Goal: Task Accomplishment & Management: Manage account settings

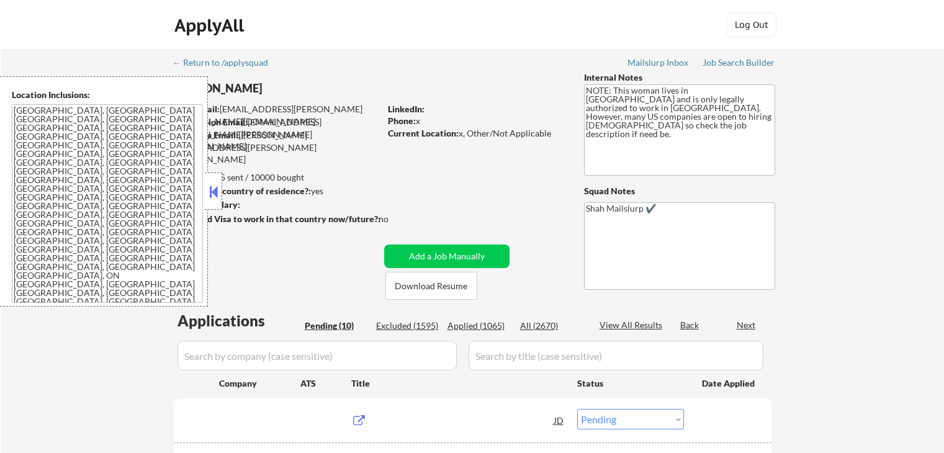
select select ""pending""
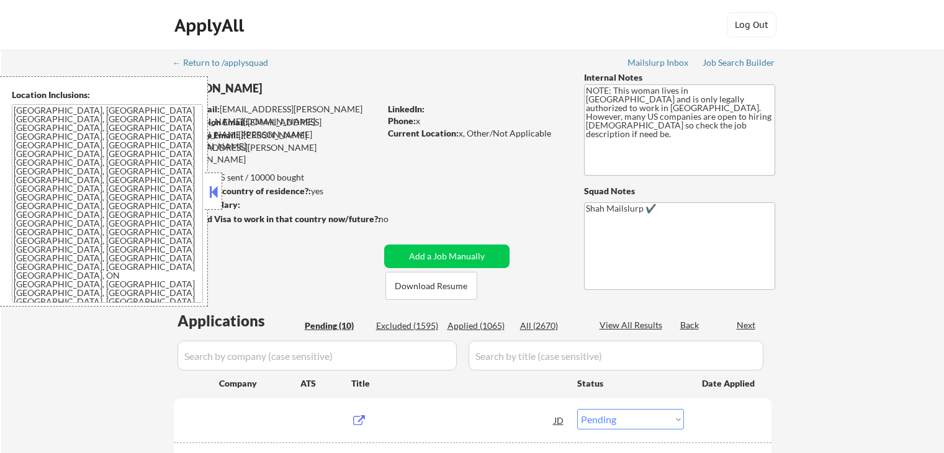
select select ""pending""
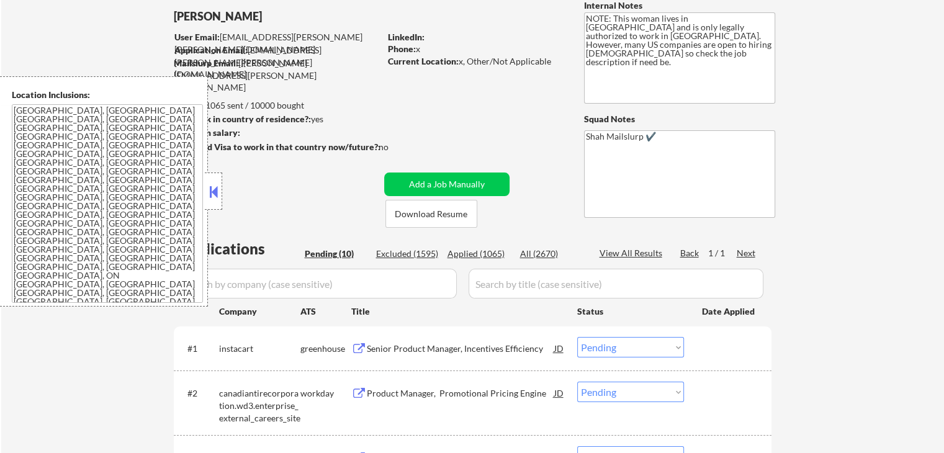
scroll to position [124, 0]
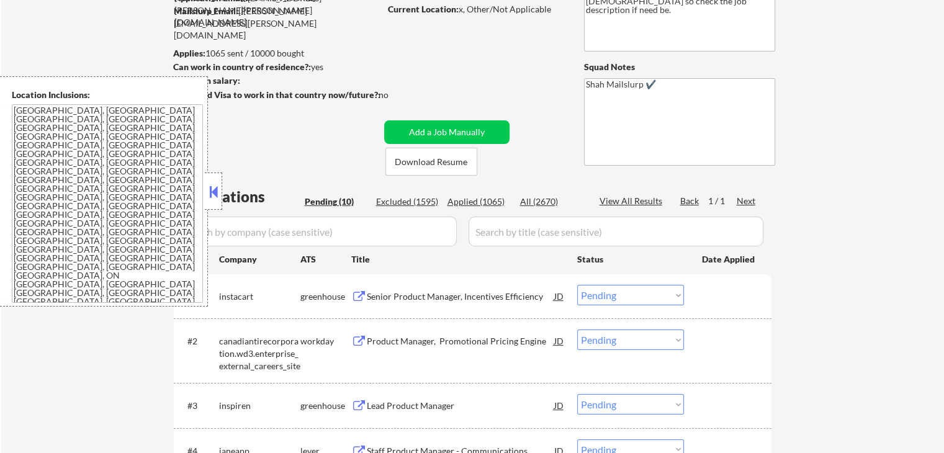
click at [404, 295] on div "Senior Product Manager, Incentives Efficiency" at bounding box center [460, 296] width 187 height 12
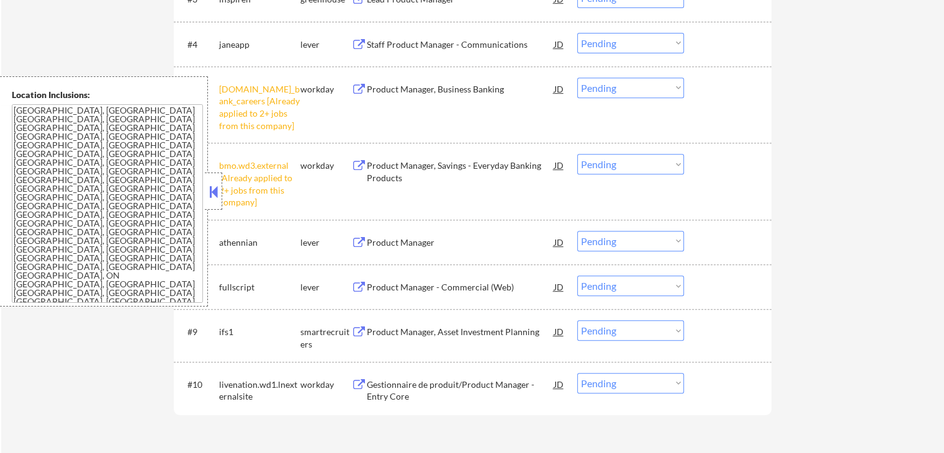
scroll to position [558, 0]
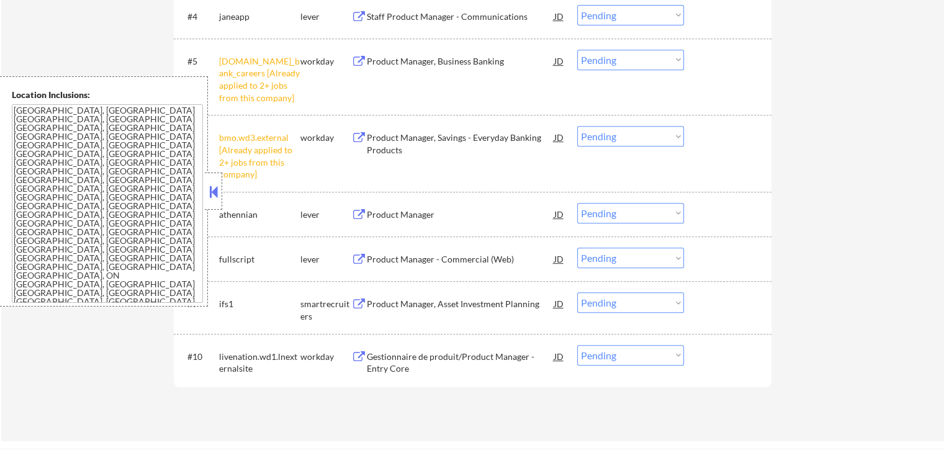
click at [633, 135] on select "Choose an option... Pending Applied Excluded (Questions) Excluded (Expired) Exc…" at bounding box center [630, 136] width 107 height 20
select select ""excluded__other_""
click at [577, 126] on select "Choose an option... Pending Applied Excluded (Questions) Excluded (Expired) Exc…" at bounding box center [630, 136] width 107 height 20
drag, startPoint x: 621, startPoint y: 56, endPoint x: 621, endPoint y: 66, distance: 9.9
click at [621, 56] on select "Choose an option... Pending Applied Excluded (Questions) Excluded (Expired) Exc…" at bounding box center [630, 60] width 107 height 20
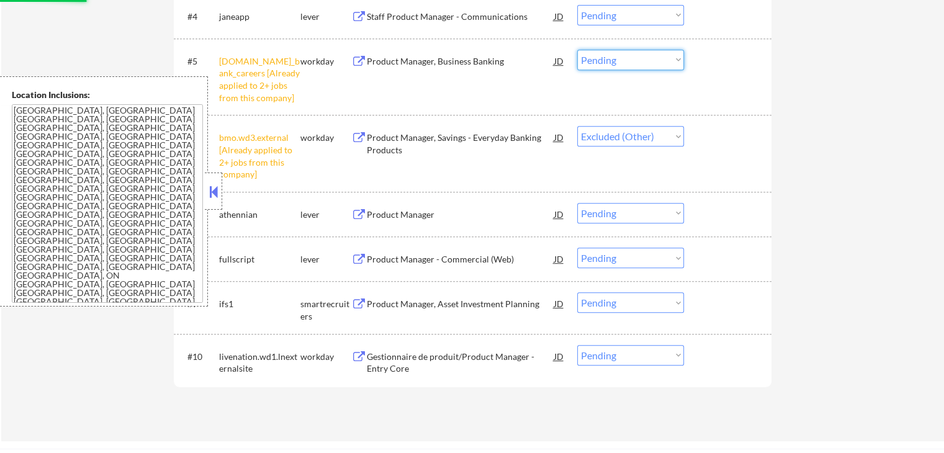
select select ""excluded__other_""
click at [577, 50] on select "Choose an option... Pending Applied Excluded (Questions) Excluded (Expired) Exc…" at bounding box center [630, 60] width 107 height 20
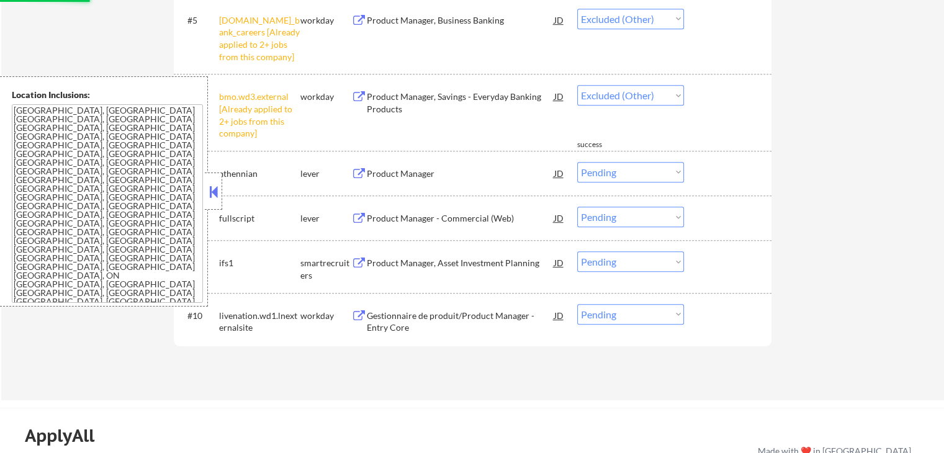
scroll to position [620, 0]
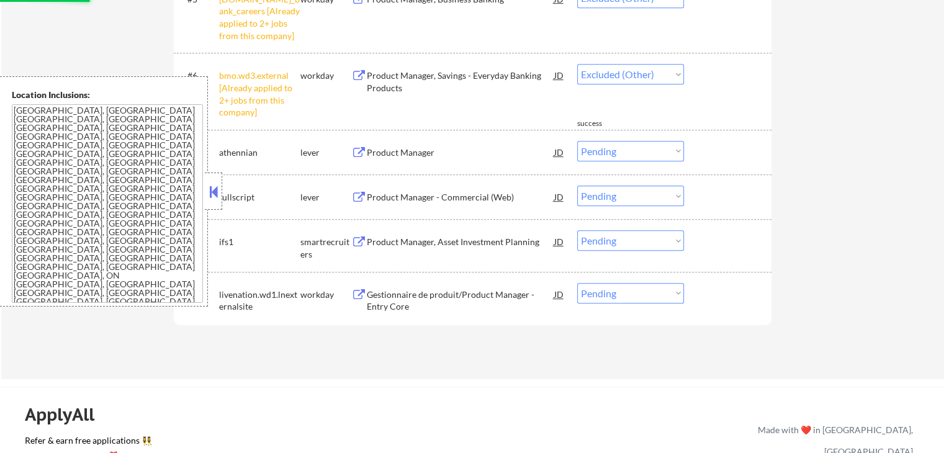
select select ""pending""
click at [377, 161] on div "#1 instacart greenhouse Senior Product Manager, Incentives Efficiency JD Choose…" at bounding box center [472, 51] width 597 height 546
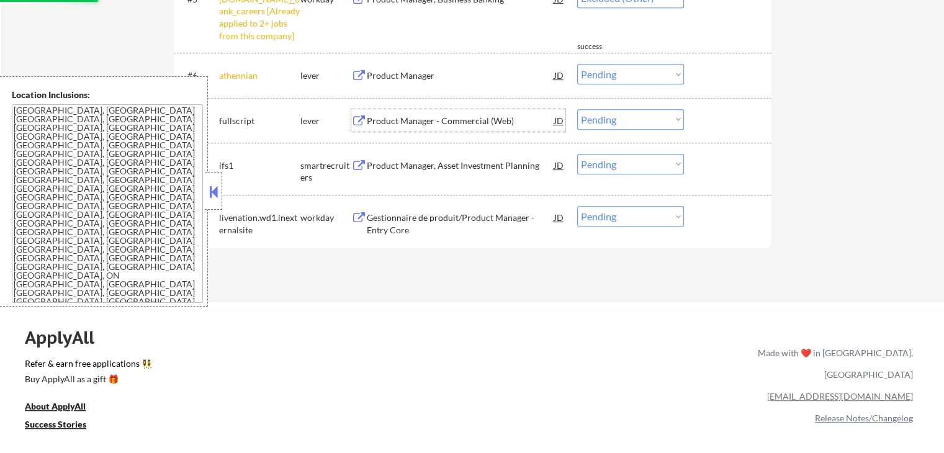
select select ""pending""
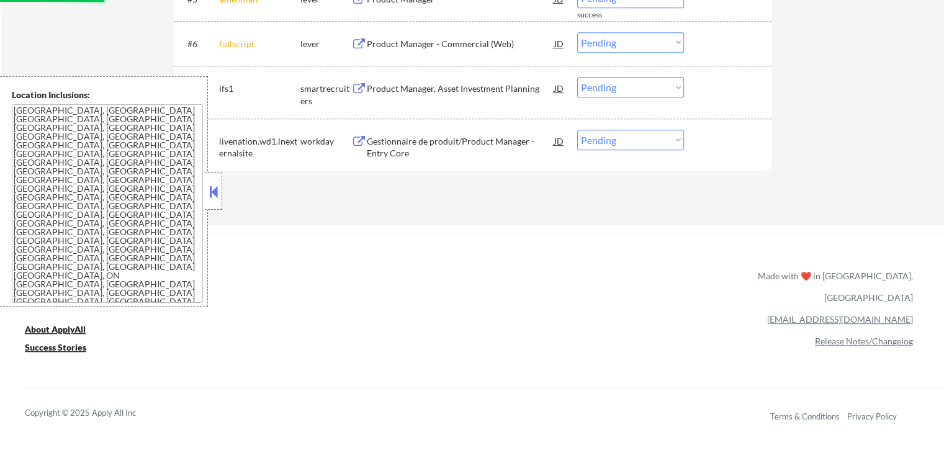
click at [378, 66] on div "#7 ifs1 smartrecruiters Product Manager, Asset Investment Planning JD Choose an…" at bounding box center [472, 92] width 597 height 52
click at [400, 46] on div "Product Manager - Commercial (Web)" at bounding box center [460, 44] width 187 height 12
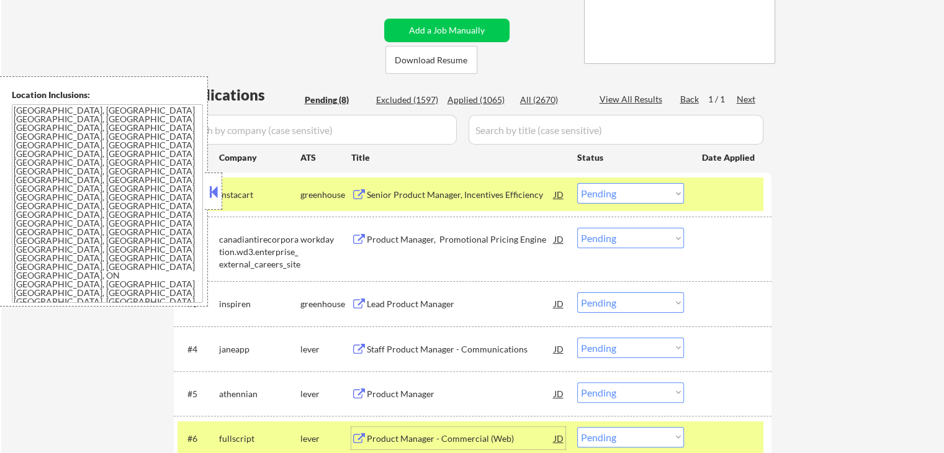
scroll to position [248, 0]
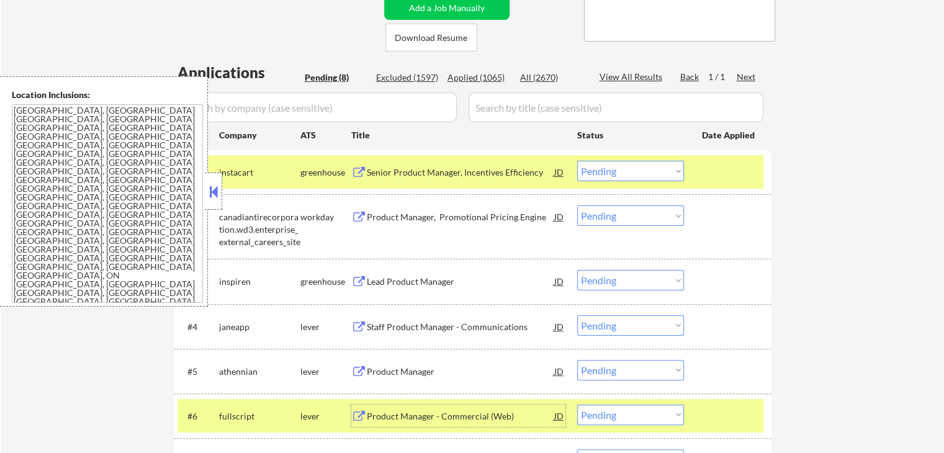
click at [627, 168] on select "Choose an option... Pending Applied Excluded (Questions) Excluded (Expired) Exc…" at bounding box center [630, 171] width 107 height 20
click at [577, 161] on select "Choose an option... Pending Applied Excluded (Questions) Excluded (Expired) Exc…" at bounding box center [630, 171] width 107 height 20
select select ""pending""
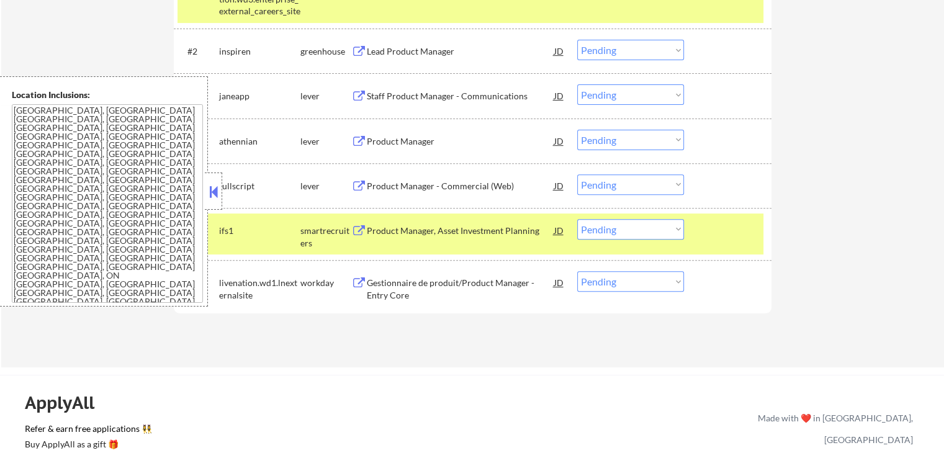
scroll to position [434, 0]
drag, startPoint x: 612, startPoint y: 182, endPoint x: 614, endPoint y: 193, distance: 11.4
click at [612, 182] on select "Choose an option... Pending Applied Excluded (Questions) Excluded (Expired) Exc…" at bounding box center [630, 184] width 107 height 20
click at [577, 174] on select "Choose an option... Pending Applied Excluded (Questions) Excluded (Expired) Exc…" at bounding box center [630, 184] width 107 height 20
select select ""pending""
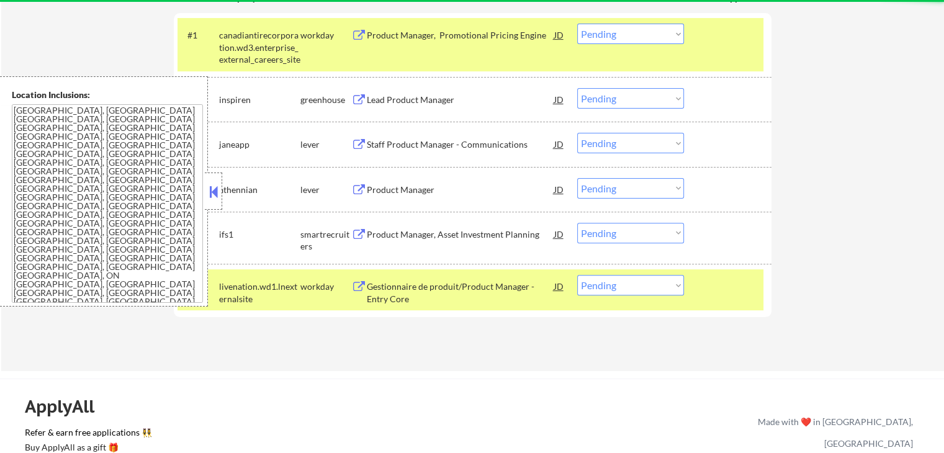
scroll to position [372, 0]
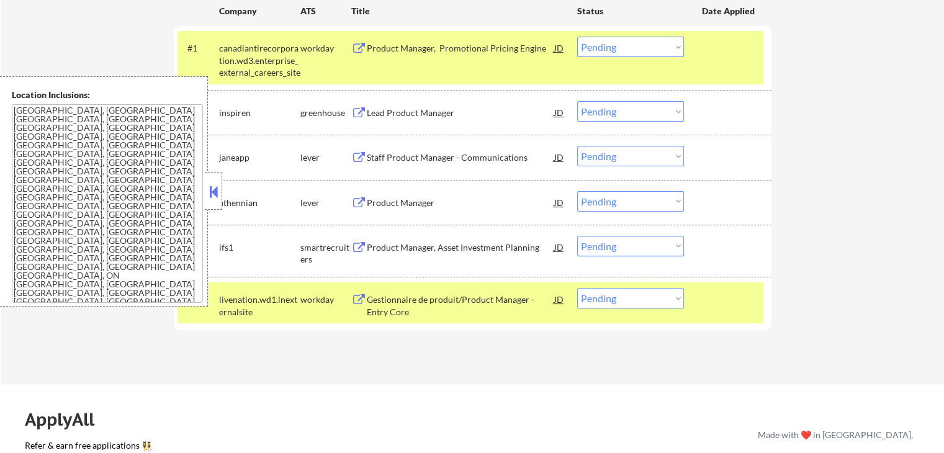
click at [390, 199] on div "Product Manager" at bounding box center [460, 203] width 187 height 12
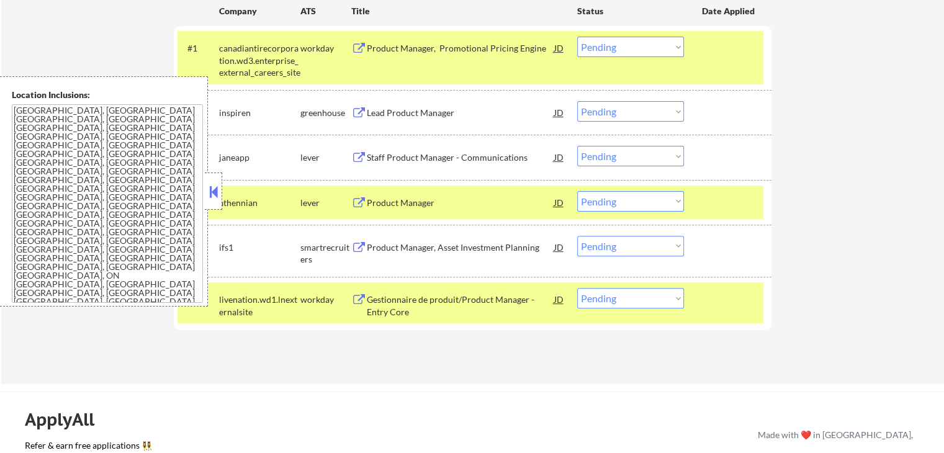
click at [396, 157] on div "Staff Product Manager - Communications" at bounding box center [460, 157] width 187 height 12
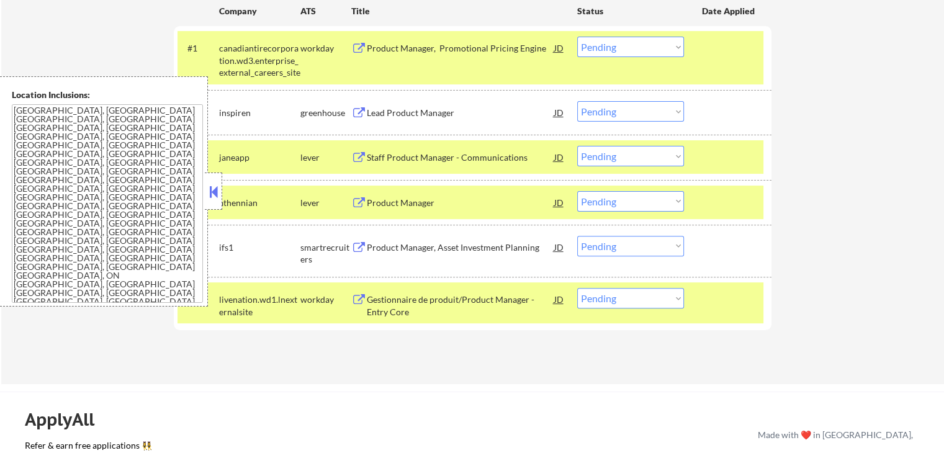
click at [390, 107] on div "Lead Product Manager" at bounding box center [460, 113] width 187 height 12
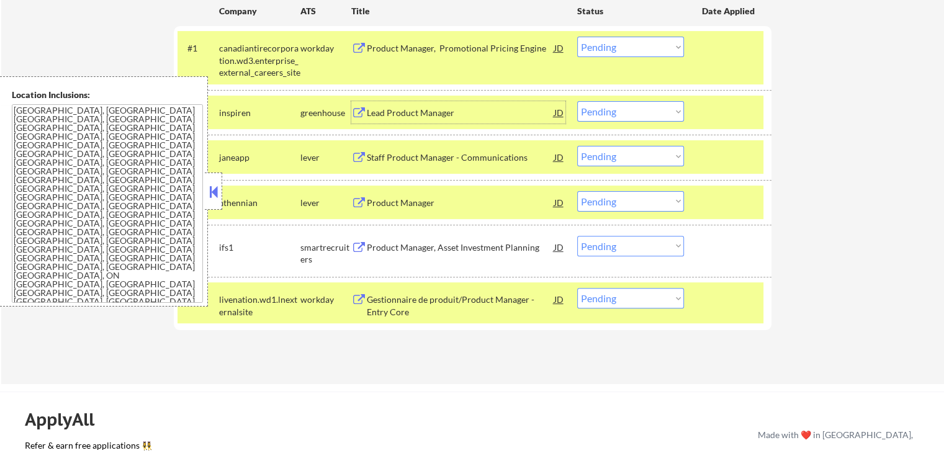
drag, startPoint x: 598, startPoint y: 115, endPoint x: 602, endPoint y: 120, distance: 6.7
click at [598, 115] on select "Choose an option... Pending Applied Excluded (Questions) Excluded (Expired) Exc…" at bounding box center [630, 111] width 107 height 20
click at [577, 101] on select "Choose an option... Pending Applied Excluded (Questions) Excluded (Expired) Exc…" at bounding box center [630, 111] width 107 height 20
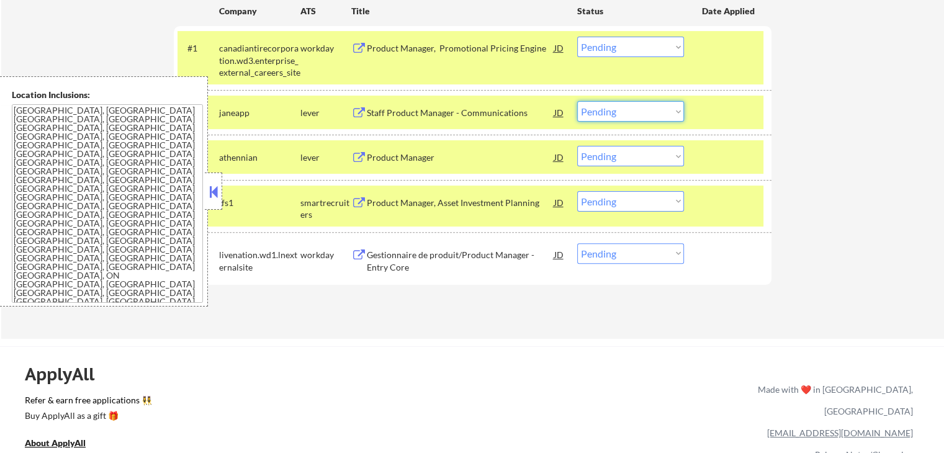
click at [629, 112] on select "Choose an option... Pending Applied Excluded (Questions) Excluded (Expired) Exc…" at bounding box center [630, 111] width 107 height 20
click at [577, 101] on select "Choose an option... Pending Applied Excluded (Questions) Excluded (Expired) Exc…" at bounding box center [630, 111] width 107 height 20
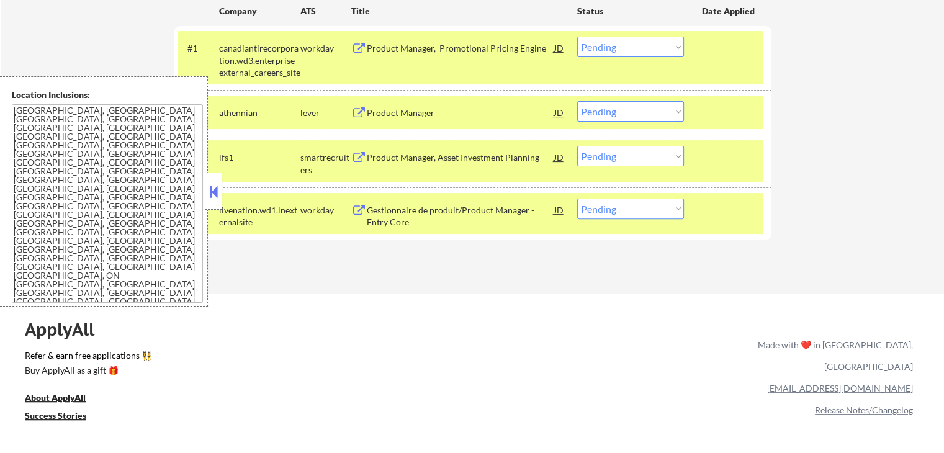
drag, startPoint x: 596, startPoint y: 101, endPoint x: 601, endPoint y: 108, distance: 8.4
click at [596, 101] on select "Choose an option... Pending Applied Excluded (Questions) Excluded (Expired) Exc…" at bounding box center [630, 111] width 107 height 20
click at [577, 101] on select "Choose an option... Pending Applied Excluded (Questions) Excluded (Expired) Exc…" at bounding box center [630, 111] width 107 height 20
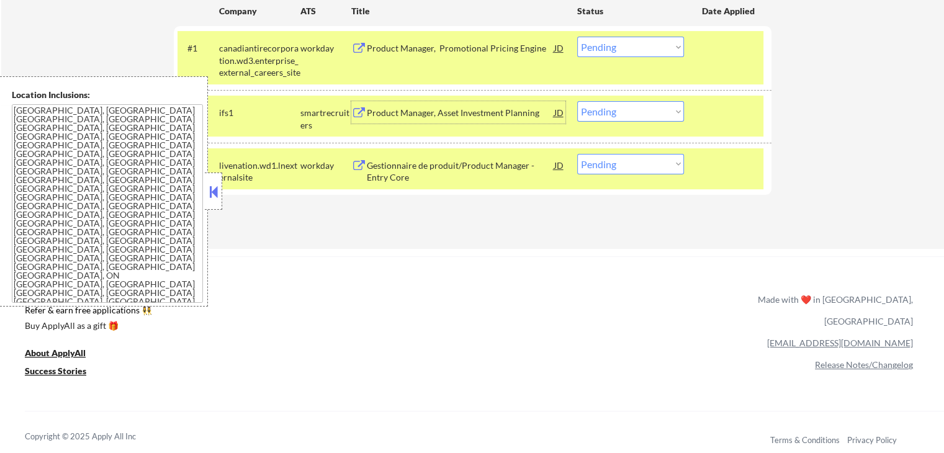
click at [398, 114] on div "Product Manager, Asset Investment Planning" at bounding box center [460, 113] width 187 height 12
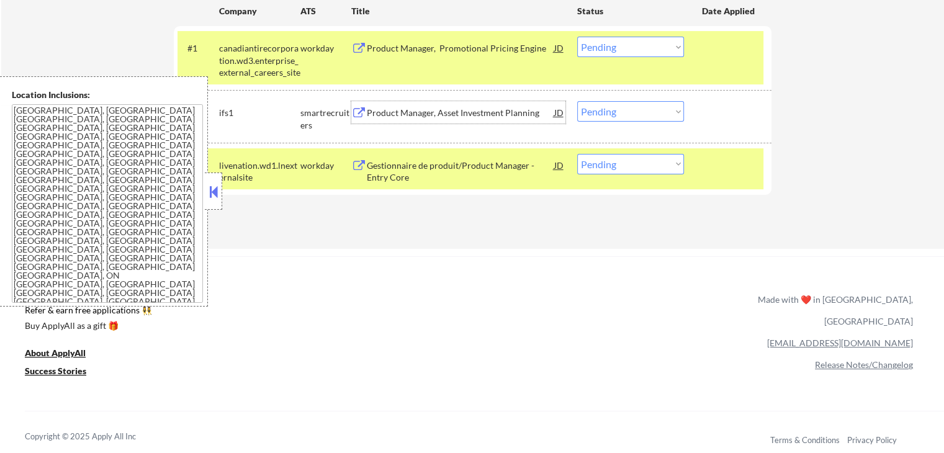
click at [620, 113] on select "Choose an option... Pending Applied Excluded (Questions) Excluded (Expired) Exc…" at bounding box center [630, 111] width 107 height 20
click at [577, 101] on select "Choose an option... Pending Applied Excluded (Questions) Excluded (Expired) Exc…" at bounding box center [630, 111] width 107 height 20
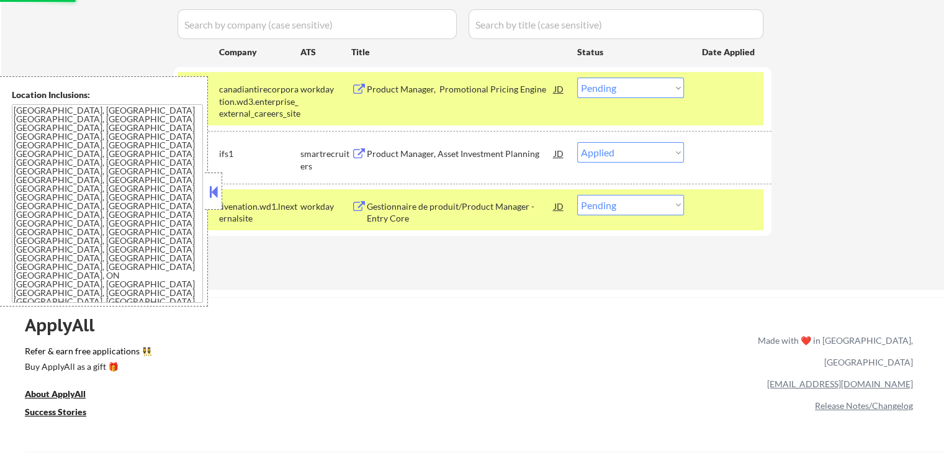
scroll to position [310, 0]
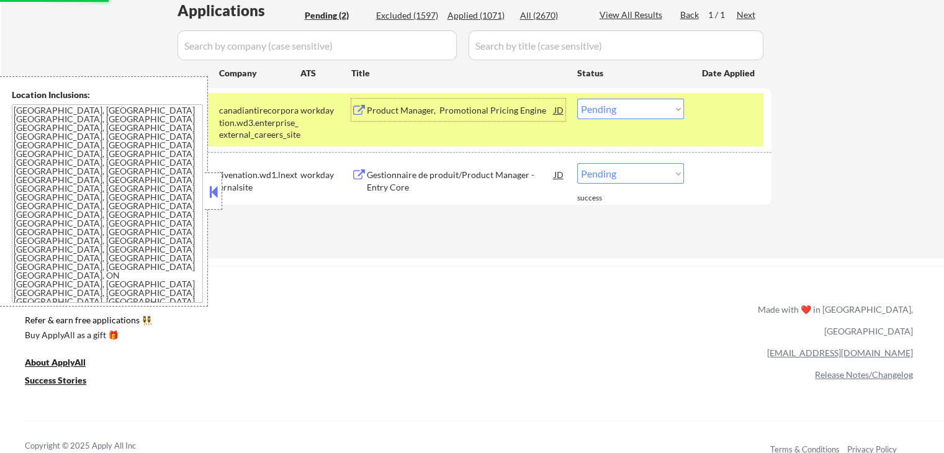
click at [454, 109] on div "Product Manager, Promotional Pricing Engine" at bounding box center [460, 110] width 187 height 12
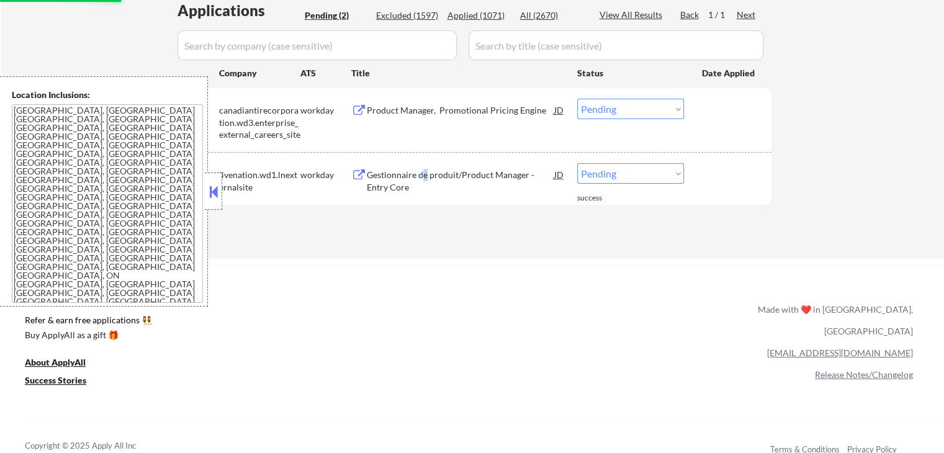
click at [424, 172] on div "Gestionnaire de produit/Product Manager - Entry Core" at bounding box center [460, 181] width 187 height 24
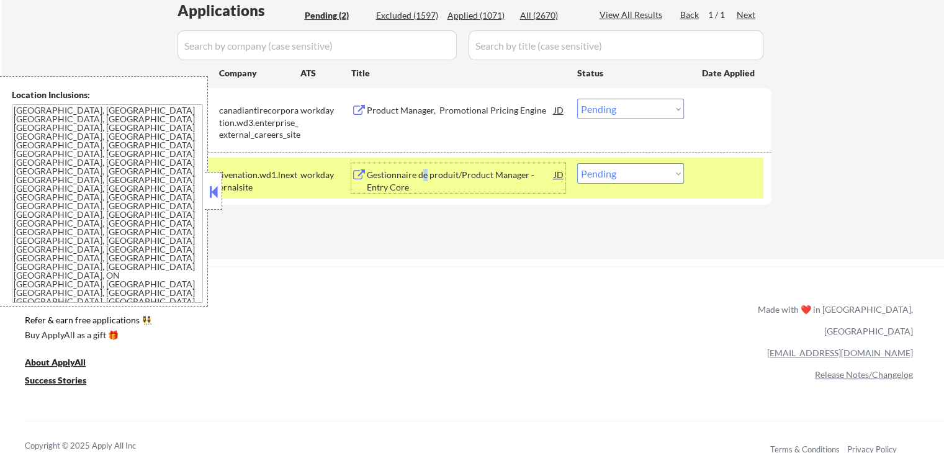
click at [643, 164] on select "Choose an option... Pending Applied Excluded (Questions) Excluded (Expired) Exc…" at bounding box center [630, 173] width 107 height 20
select select ""excluded__other_""
click at [577, 163] on select "Choose an option... Pending Applied Excluded (Questions) Excluded (Expired) Exc…" at bounding box center [630, 173] width 107 height 20
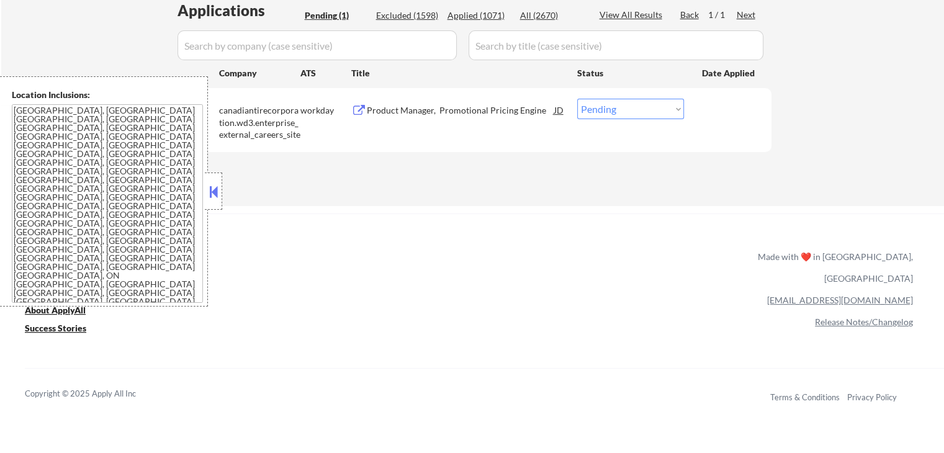
click at [596, 112] on select "Choose an option... Pending Applied Excluded (Questions) Excluded (Expired) Exc…" at bounding box center [630, 109] width 107 height 20
select select ""applied""
click at [577, 99] on select "Choose an option... Pending Applied Excluded (Questions) Excluded (Expired) Exc…" at bounding box center [630, 109] width 107 height 20
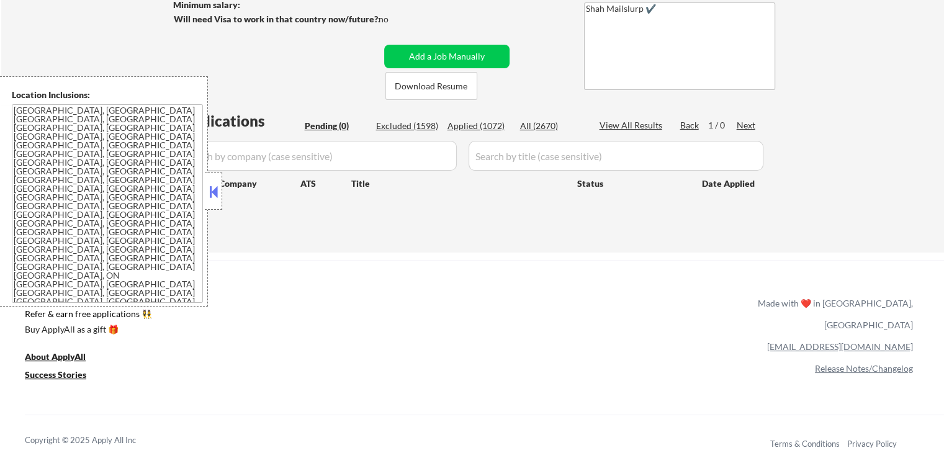
scroll to position [62, 0]
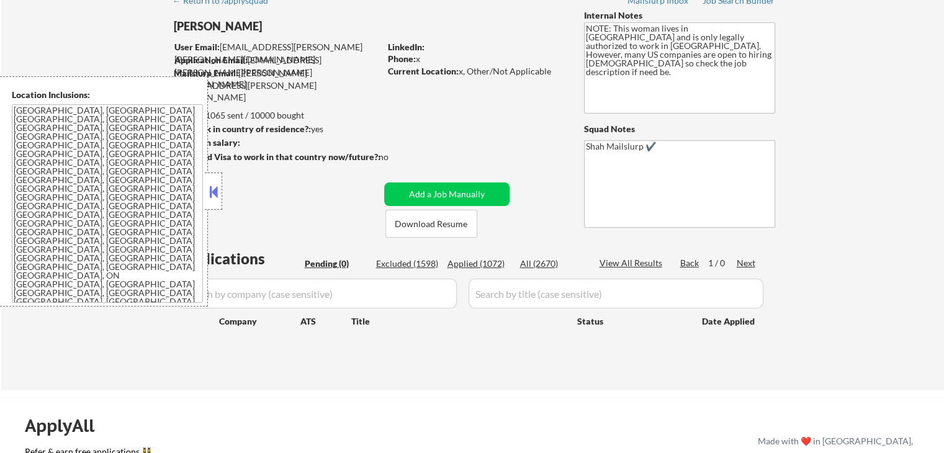
click at [213, 196] on button at bounding box center [214, 191] width 14 height 19
